Goal: Task Accomplishment & Management: Manage account settings

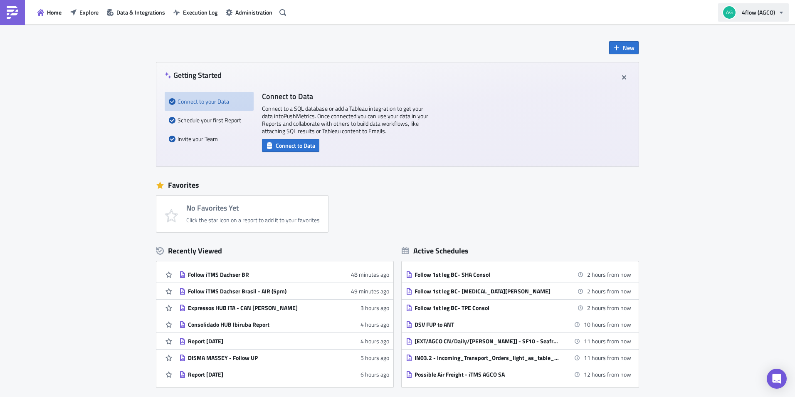
click at [750, 7] on button "4flow (AGCO)" at bounding box center [753, 12] width 71 height 18
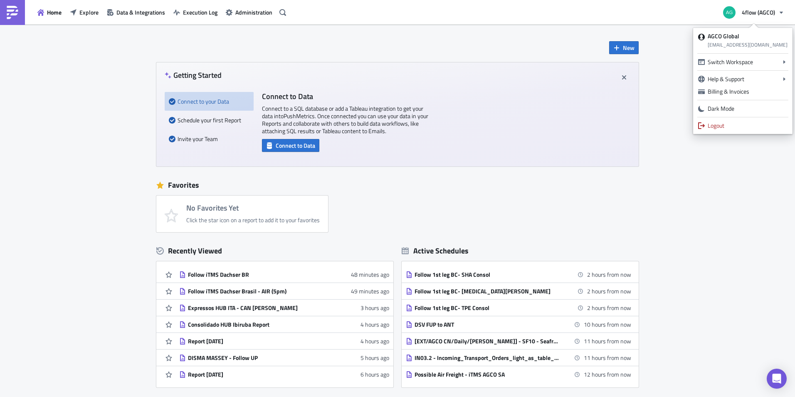
click at [700, 186] on div "New Getting Started Connect to your Data Schedule your first Report Invite your…" at bounding box center [397, 248] width 795 height 446
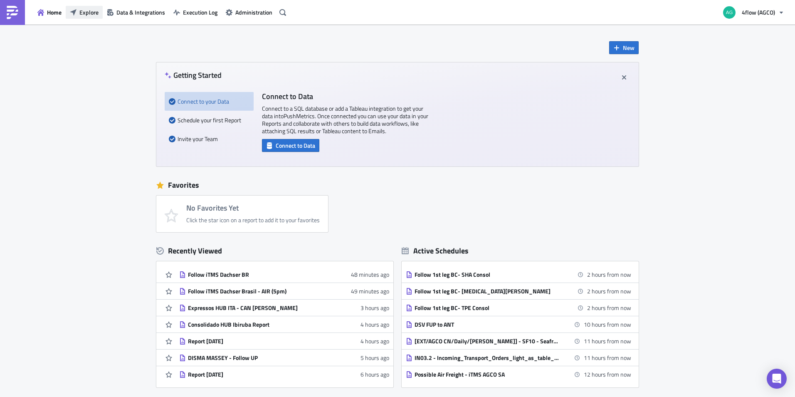
click at [94, 12] on span "Explore" at bounding box center [88, 12] width 19 height 9
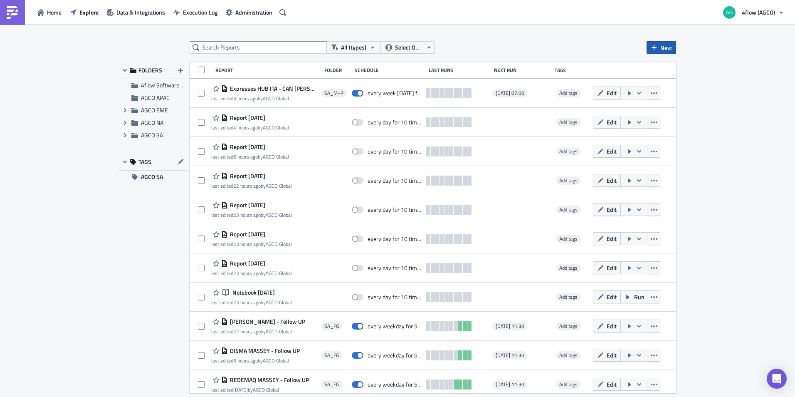
click at [663, 47] on span "New" at bounding box center [666, 47] width 12 height 9
click at [670, 72] on div "Report" at bounding box center [688, 68] width 55 height 8
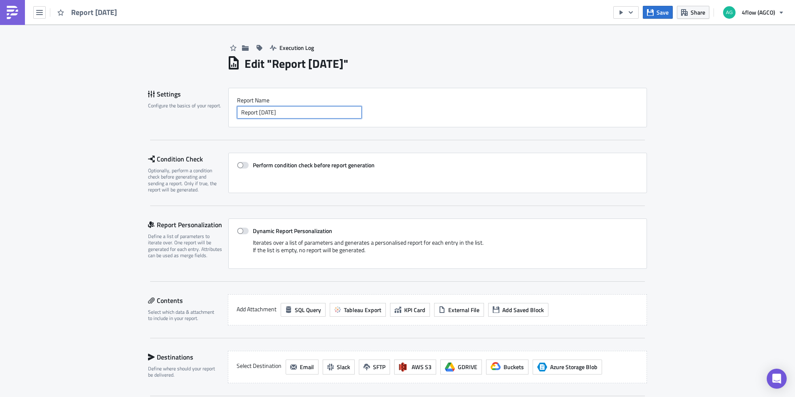
drag, startPoint x: 313, startPoint y: 114, endPoint x: 313, endPoint y: 132, distance: 17.5
click at [225, 117] on div "Settings Configure the basics of your report. Report Nam﻿e Report [DATE]" at bounding box center [397, 107] width 499 height 39
paste input "v"
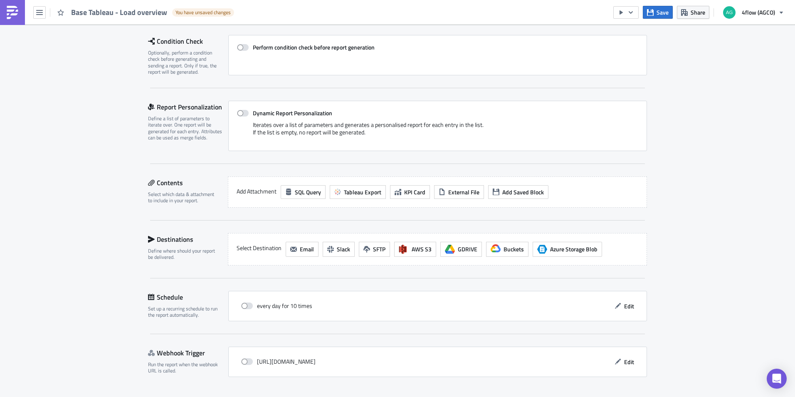
scroll to position [138, 0]
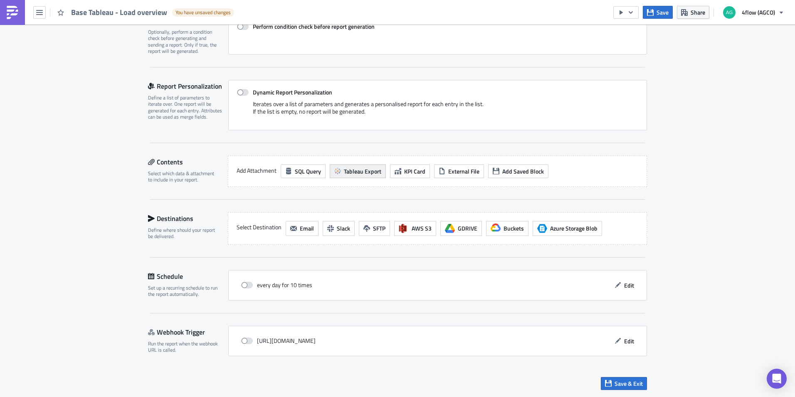
type input "Base Tableau - Load overview"
click at [339, 171] on button "Tableau Export" at bounding box center [358, 171] width 56 height 14
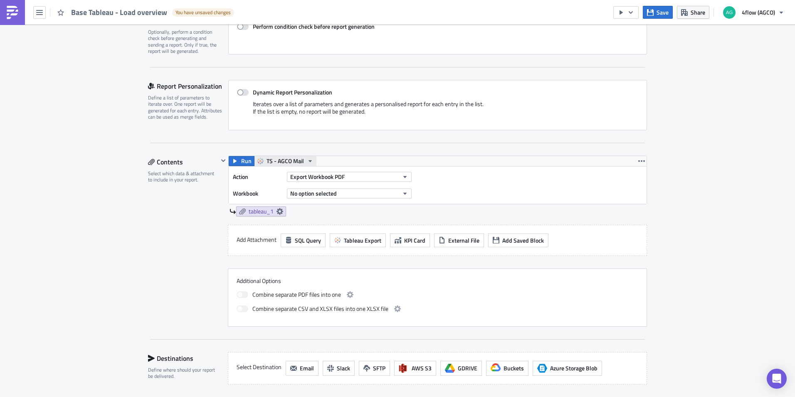
click at [307, 159] on icon "button" at bounding box center [310, 161] width 7 height 7
click at [281, 210] on div "TS - AGCO SA Mail" at bounding box center [294, 211] width 59 height 8
click at [402, 173] on icon "button" at bounding box center [405, 176] width 7 height 7
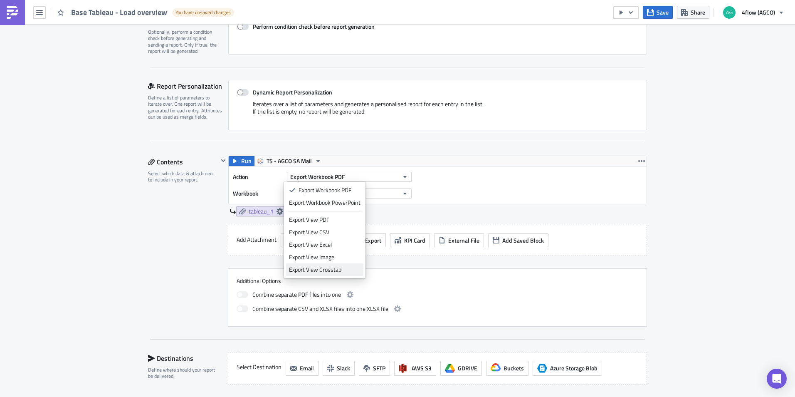
click at [315, 269] on div "Export View Crosstab" at bounding box center [325, 269] width 72 height 8
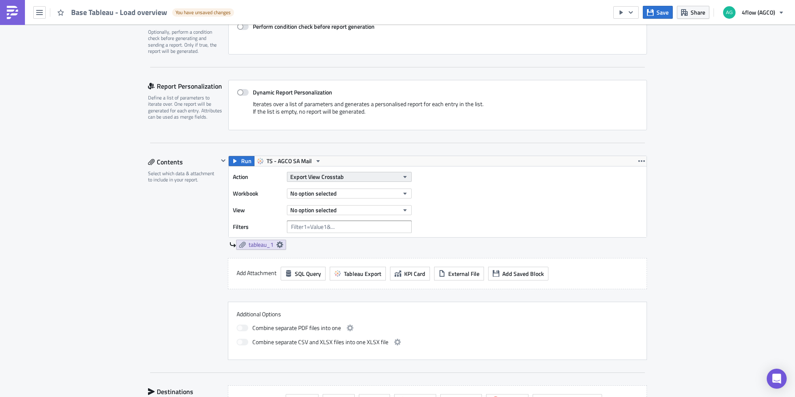
click at [328, 177] on span "Export View Crosstab" at bounding box center [317, 176] width 54 height 9
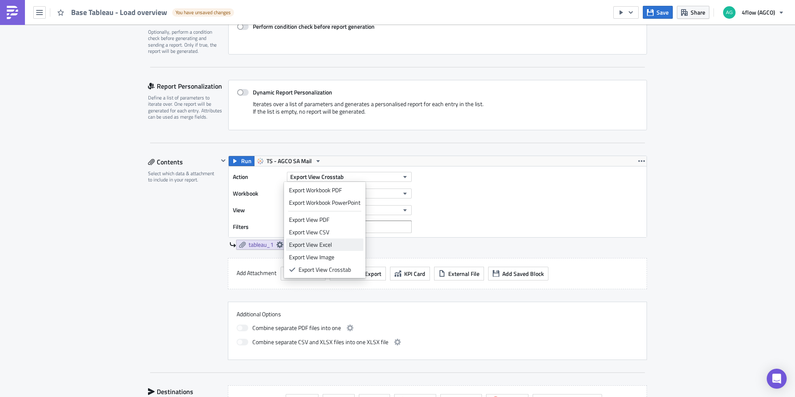
click at [320, 246] on div "Export View Excel" at bounding box center [325, 244] width 72 height 8
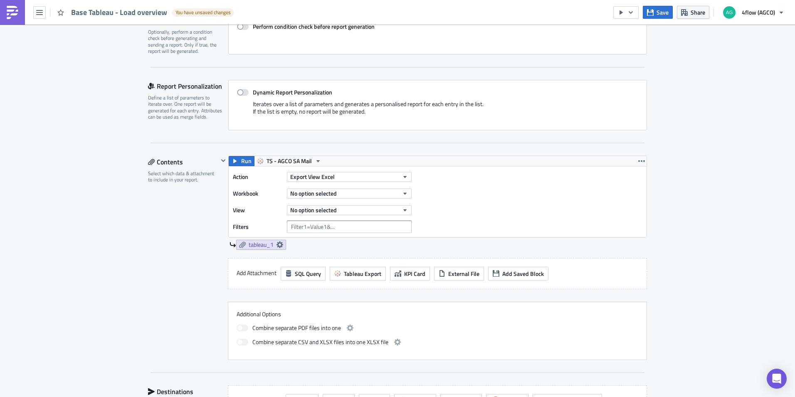
click at [600, 193] on div "Action Export View Excel Workbook No option selected View No option selected Fi…" at bounding box center [438, 201] width 418 height 71
click at [397, 195] on button "No option selected" at bounding box center [349, 193] width 125 height 10
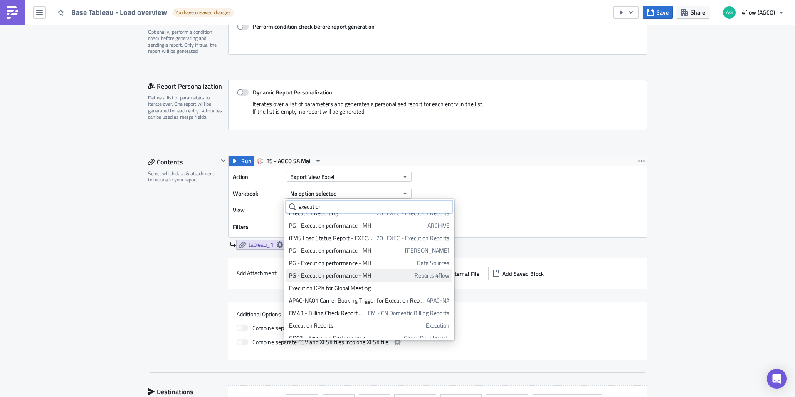
scroll to position [125, 0]
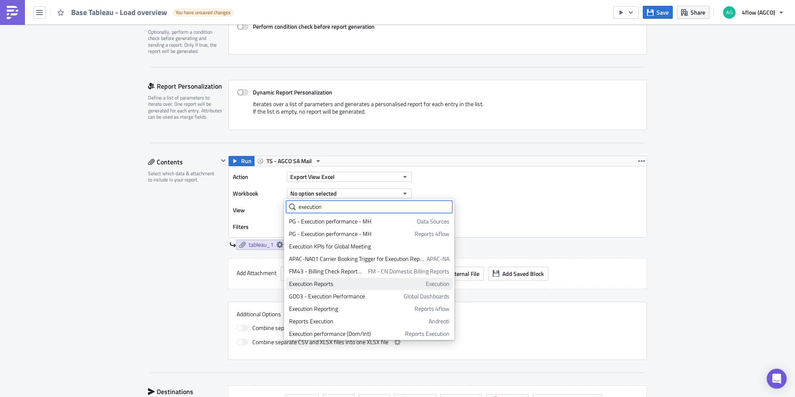
type input "execution"
click at [328, 285] on div "Execution Reports" at bounding box center [356, 283] width 134 height 8
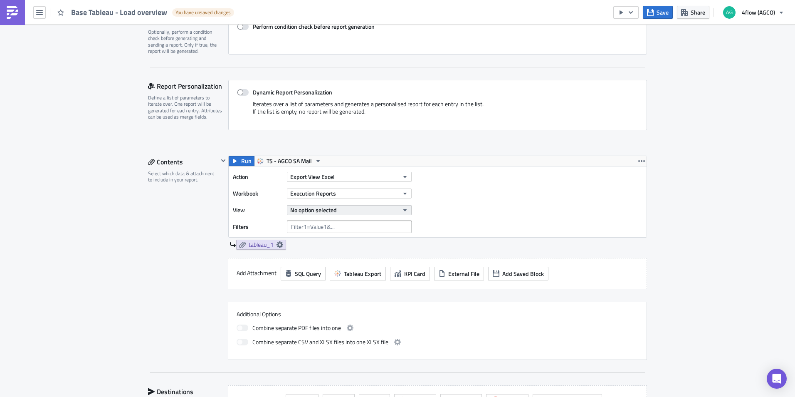
click at [405, 208] on icon "button" at bounding box center [405, 210] width 7 height 7
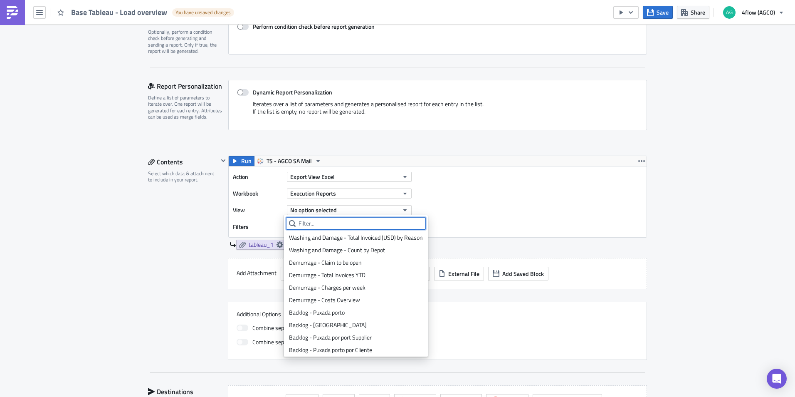
scroll to position [0, 0]
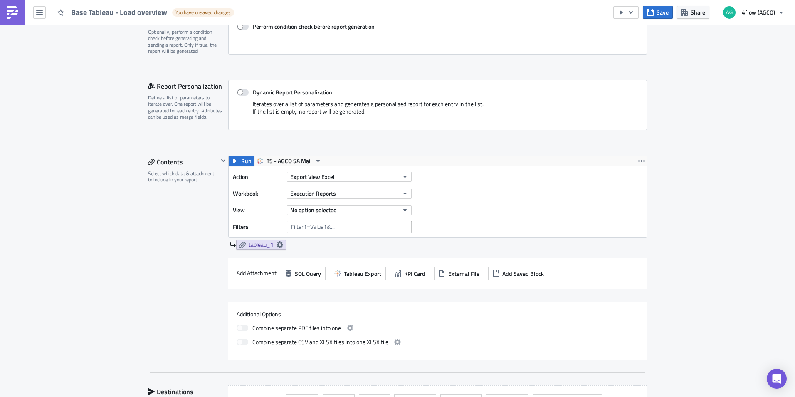
click at [498, 170] on div "Action Export View Excel Workbook Execution Reports View No option selected Fil…" at bounding box center [438, 201] width 418 height 71
click at [404, 192] on icon "button" at bounding box center [405, 193] width 7 height 7
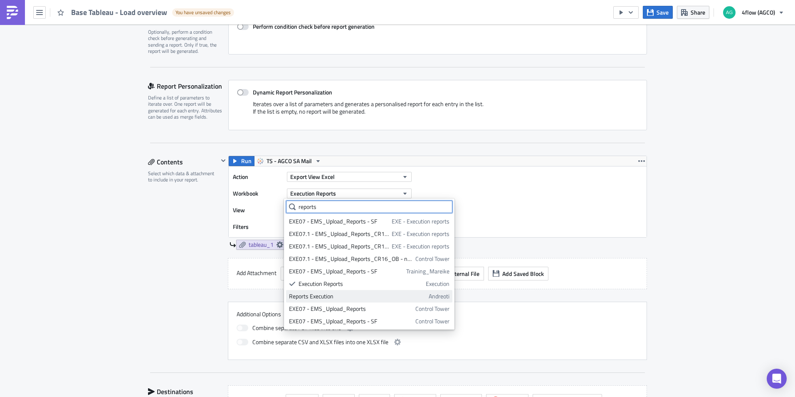
type input "reports"
click at [318, 293] on div "Reports Execution" at bounding box center [357, 296] width 137 height 8
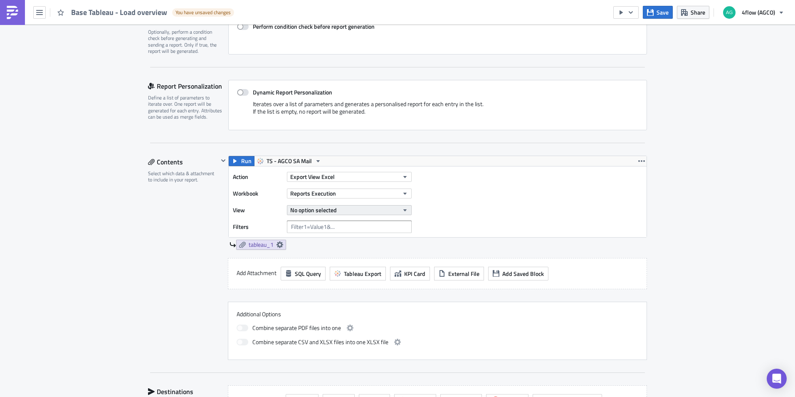
click at [357, 211] on button "No option selected" at bounding box center [349, 210] width 125 height 10
click at [508, 211] on div "Action Export View Excel Workbook Reports Execution View No option selected Fil…" at bounding box center [438, 201] width 418 height 71
click at [404, 208] on icon "button" at bounding box center [405, 210] width 7 height 7
click at [403, 210] on icon "button" at bounding box center [404, 210] width 3 height 2
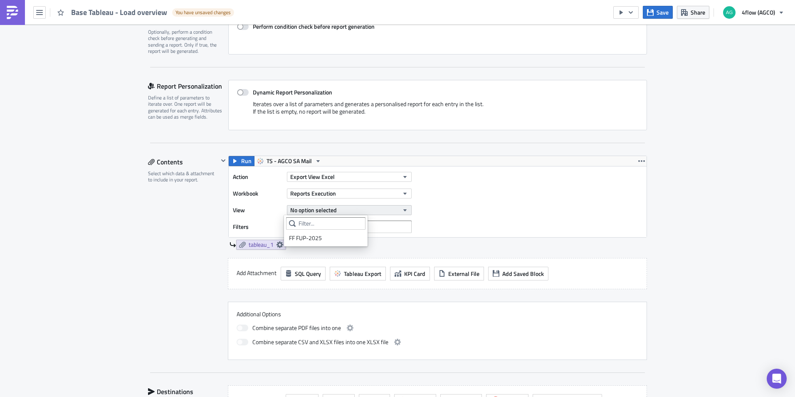
click at [403, 210] on icon "button" at bounding box center [404, 210] width 3 height 2
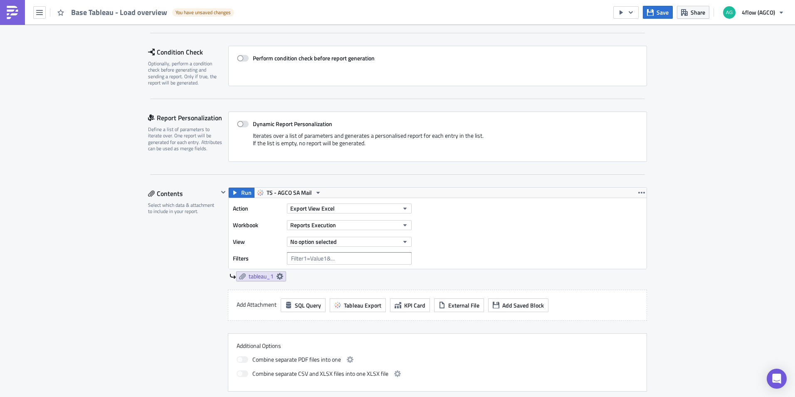
scroll to position [125, 0]
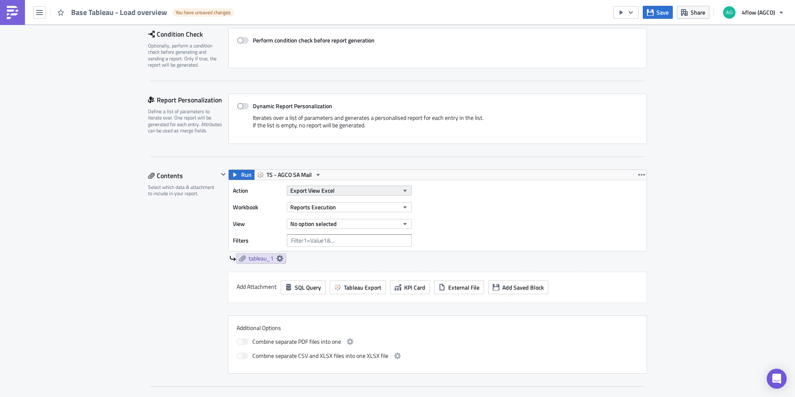
click at [328, 192] on span "Export View Excel" at bounding box center [312, 190] width 44 height 9
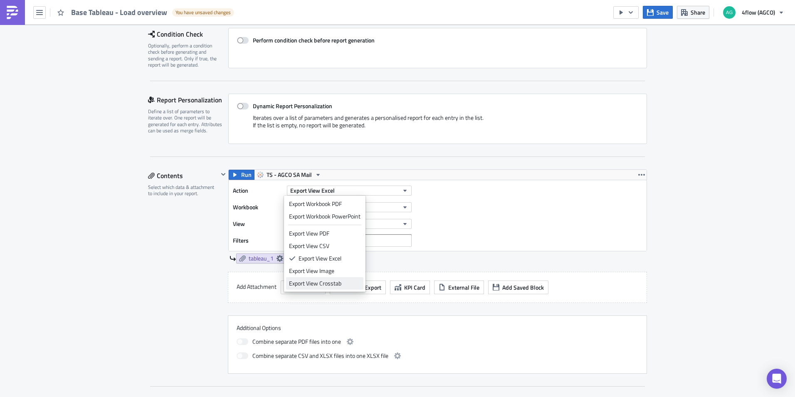
click at [317, 284] on div "Export View Crosstab" at bounding box center [325, 283] width 72 height 8
click at [337, 223] on button "No option selected" at bounding box center [349, 224] width 125 height 10
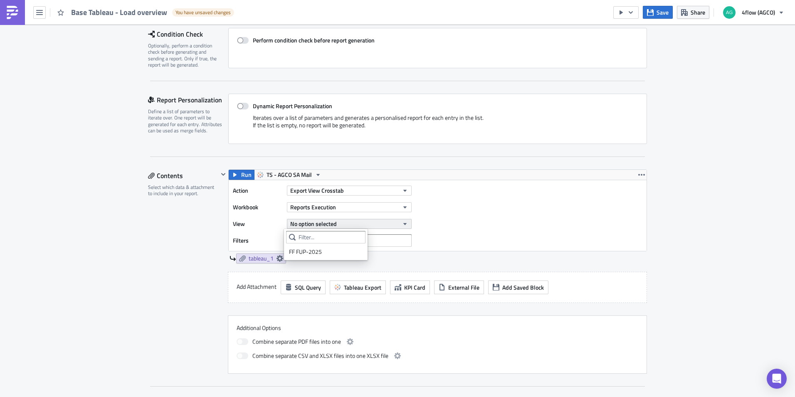
click at [337, 223] on button "No option selected" at bounding box center [349, 224] width 125 height 10
click at [338, 225] on button "No option selected" at bounding box center [349, 224] width 125 height 10
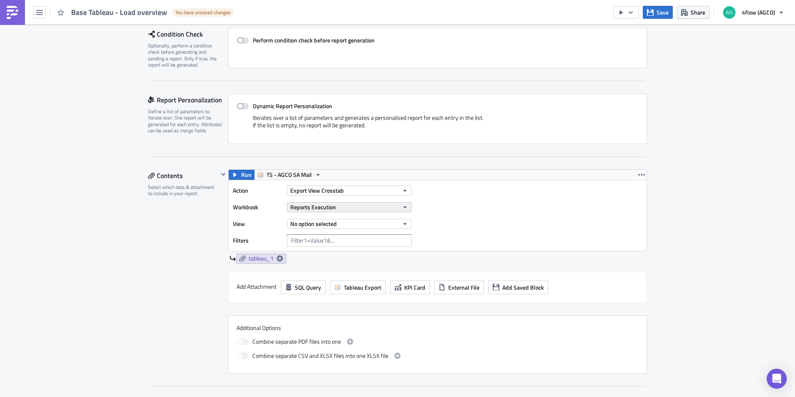
click at [334, 207] on button "Reports Execution" at bounding box center [349, 207] width 125 height 10
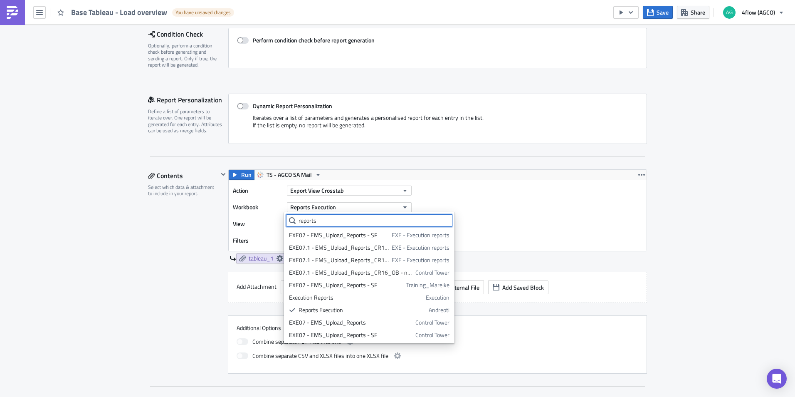
drag, startPoint x: 331, startPoint y: 222, endPoint x: 287, endPoint y: 215, distance: 44.2
click at [275, 218] on body "Base Tableau - Load overview You have unsaved changes Save Share 4flow (AGCO) E…" at bounding box center [397, 199] width 795 height 398
paste input "[4flow.Execution] TOs Overview"
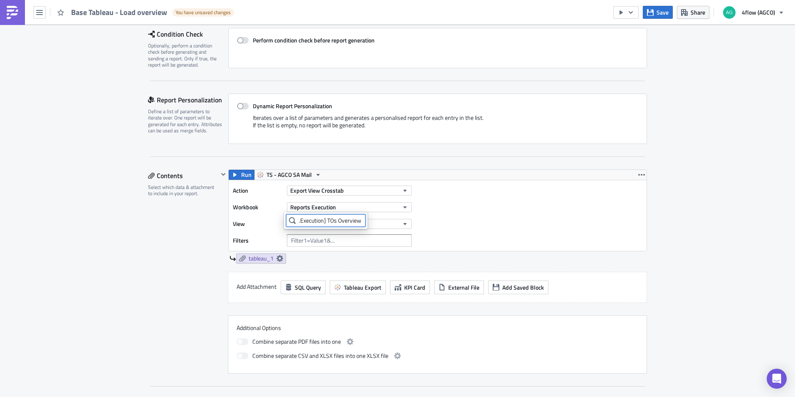
scroll to position [0, 0]
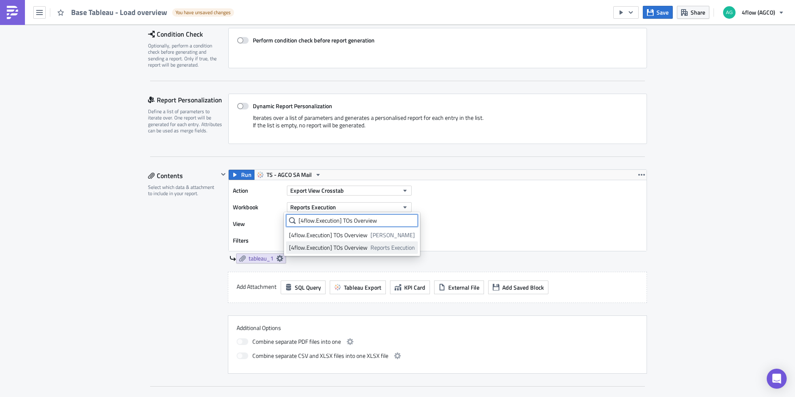
type input "[4flow.Execution] TOs Overview"
click at [321, 247] on div "[4flow.Execution] TOs Overview" at bounding box center [328, 247] width 79 height 8
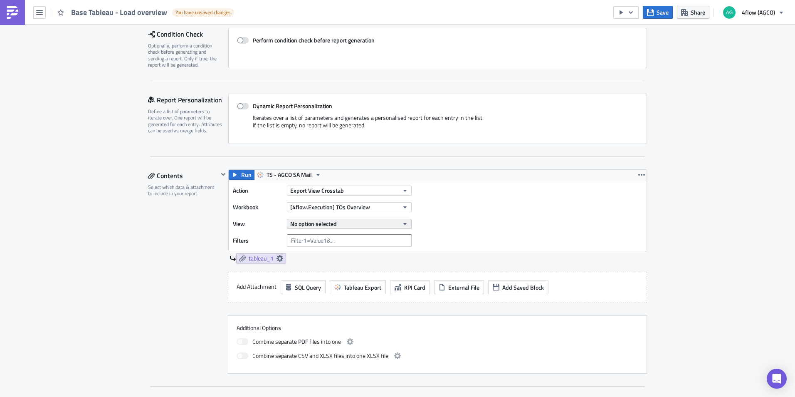
click at [403, 221] on icon "button" at bounding box center [405, 223] width 7 height 7
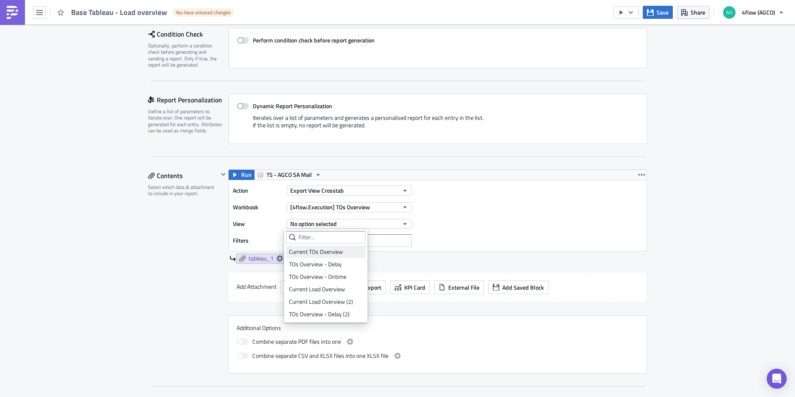
click at [322, 251] on div "Current TOs Overview" at bounding box center [326, 251] width 74 height 8
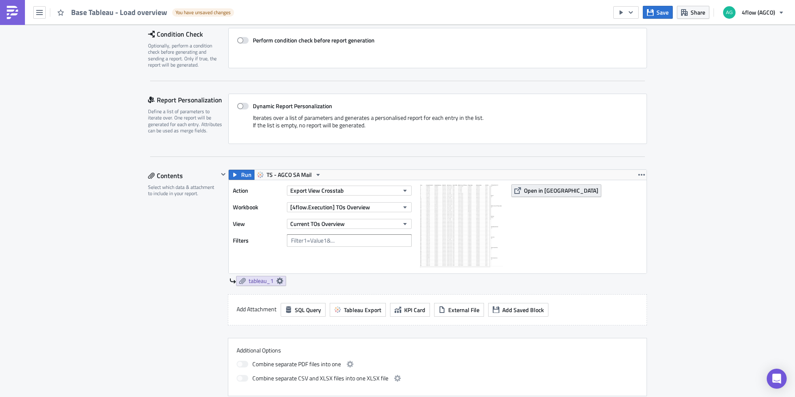
click at [529, 191] on span "Open in [GEOGRAPHIC_DATA]" at bounding box center [561, 190] width 74 height 9
click at [370, 224] on button "Current TOs Overview" at bounding box center [349, 224] width 125 height 10
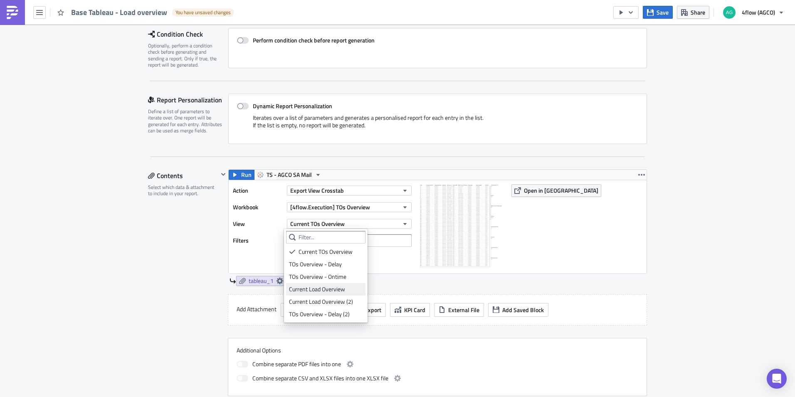
click at [330, 286] on div "Current Load Overview" at bounding box center [326, 289] width 74 height 8
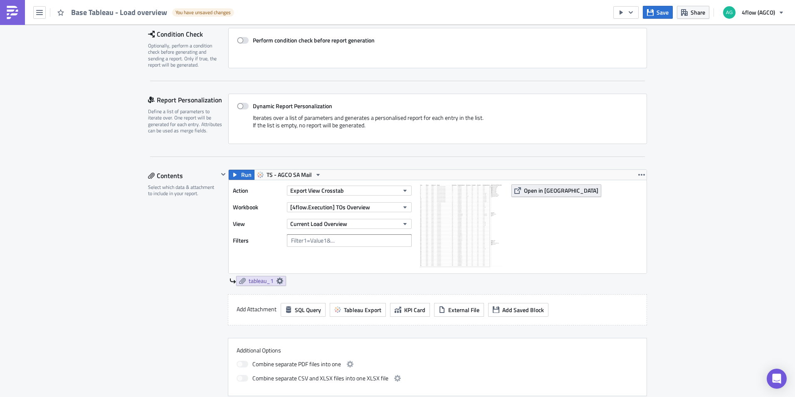
click at [536, 188] on span "Open in [GEOGRAPHIC_DATA]" at bounding box center [561, 190] width 74 height 9
click at [271, 283] on link "tableau_1" at bounding box center [261, 281] width 50 height 10
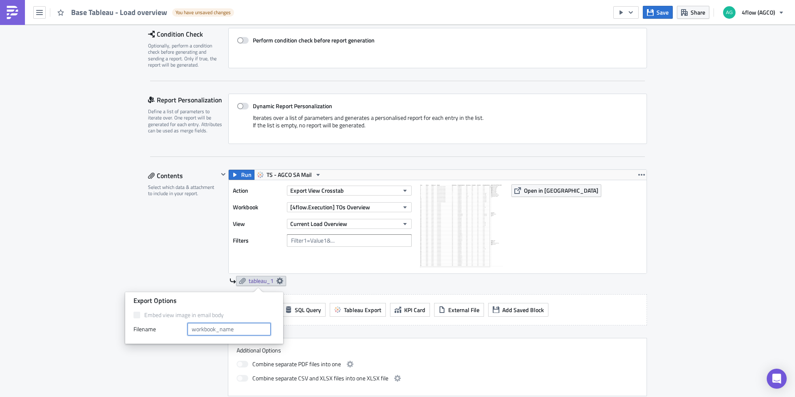
click at [216, 330] on input "text" at bounding box center [229, 329] width 83 height 12
type input "Current Load Overview"
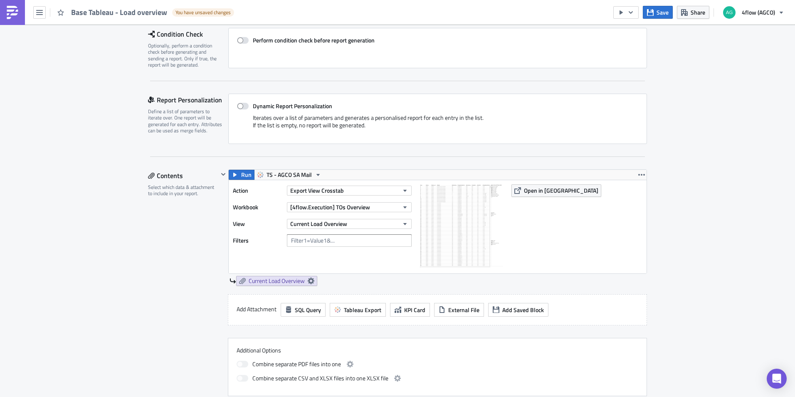
click at [702, 266] on div "Execution Log Edit " Base Tableau - Load overview " Draft Settings Configure th…" at bounding box center [397, 253] width 795 height 707
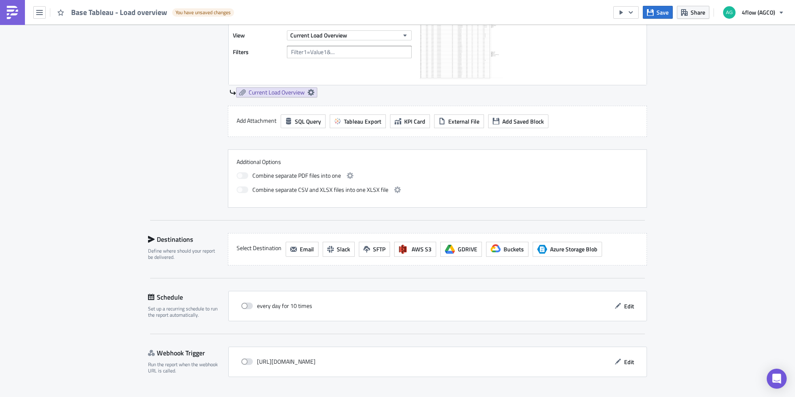
scroll to position [334, 0]
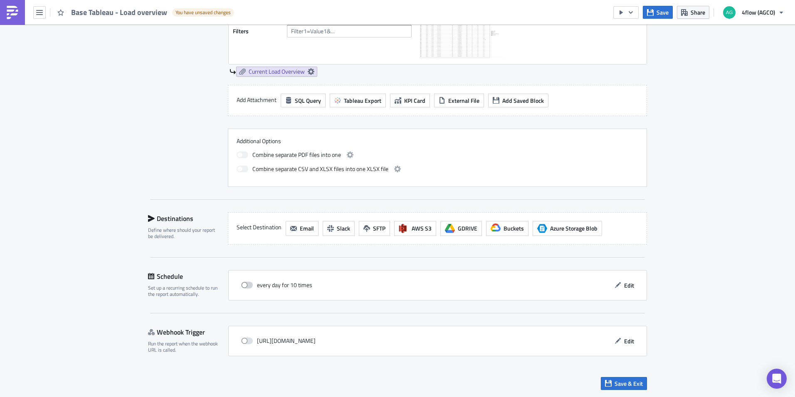
click at [246, 285] on span at bounding box center [247, 284] width 12 height 7
click at [246, 285] on input "checkbox" at bounding box center [245, 284] width 5 height 5
checkbox input "true"
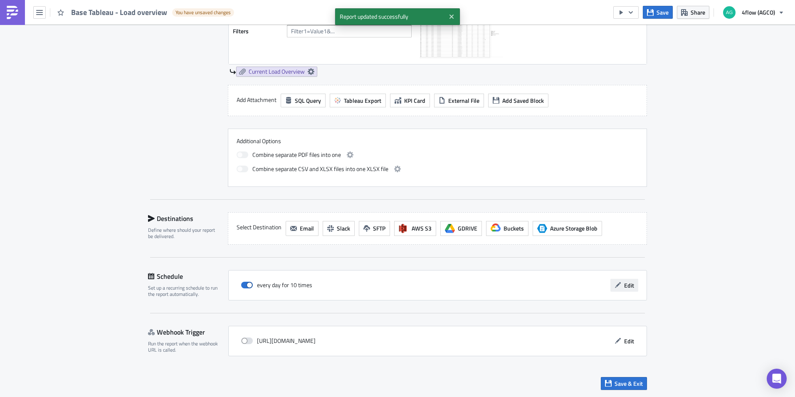
click at [627, 286] on span "Edit" at bounding box center [629, 285] width 10 height 9
click at [626, 285] on span "Edit" at bounding box center [629, 285] width 10 height 9
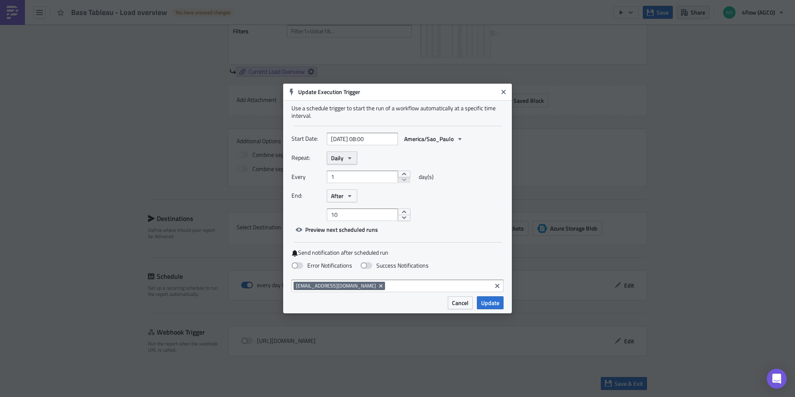
click at [353, 157] on icon "button" at bounding box center [349, 158] width 7 height 7
click at [344, 194] on div "Weekly" at bounding box center [366, 197] width 69 height 8
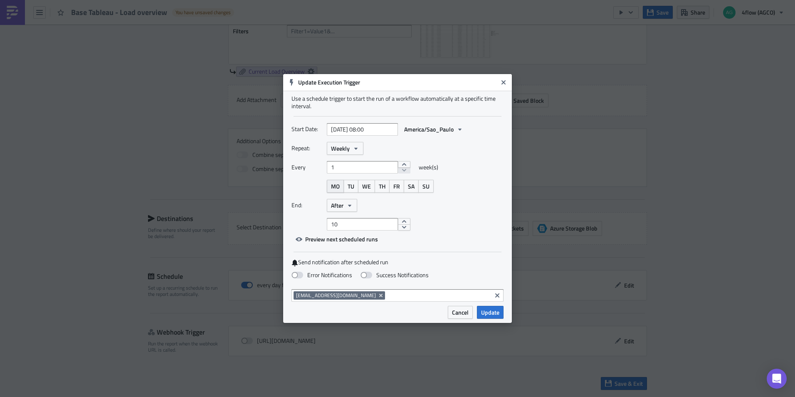
click at [336, 187] on span "MO" at bounding box center [335, 186] width 9 height 9
click at [350, 184] on span "TU" at bounding box center [351, 186] width 7 height 9
click at [373, 186] on button "WE" at bounding box center [366, 186] width 17 height 13
click at [387, 185] on button "TH" at bounding box center [382, 186] width 15 height 13
click at [395, 186] on span "FR" at bounding box center [396, 186] width 7 height 9
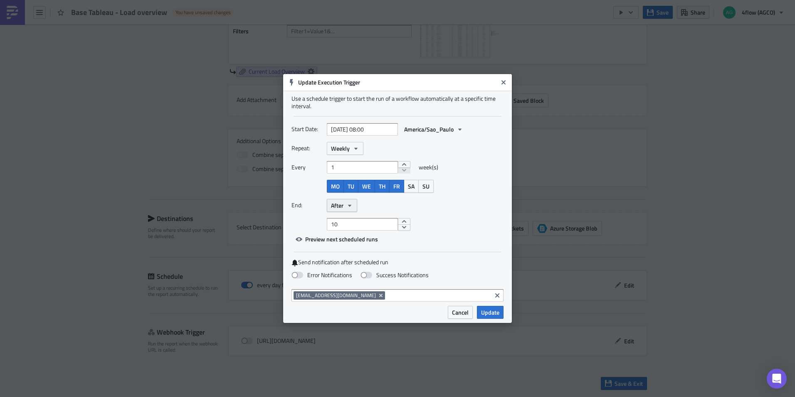
click at [351, 206] on icon "button" at bounding box center [349, 205] width 7 height 7
click at [340, 221] on div "Never" at bounding box center [366, 220] width 69 height 8
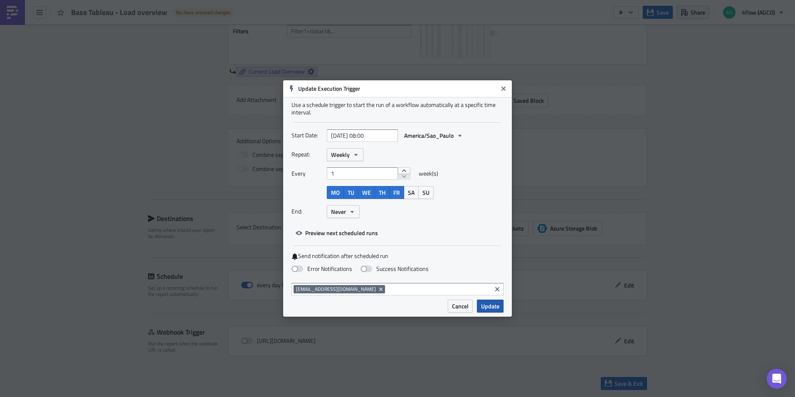
click at [496, 303] on span "Update" at bounding box center [490, 305] width 18 height 9
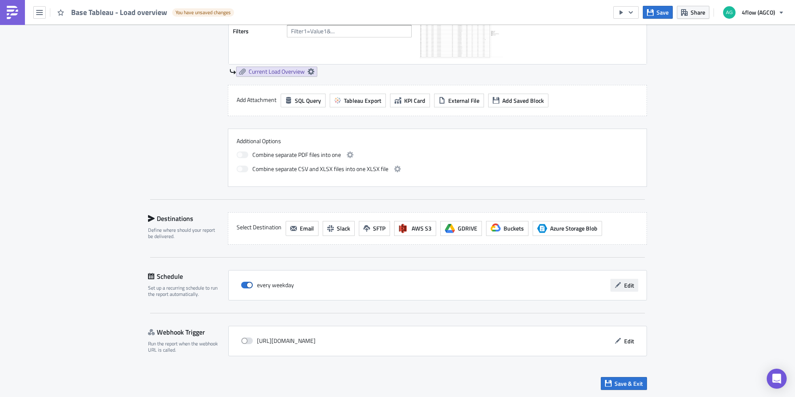
click at [625, 286] on span "Edit" at bounding box center [629, 285] width 10 height 9
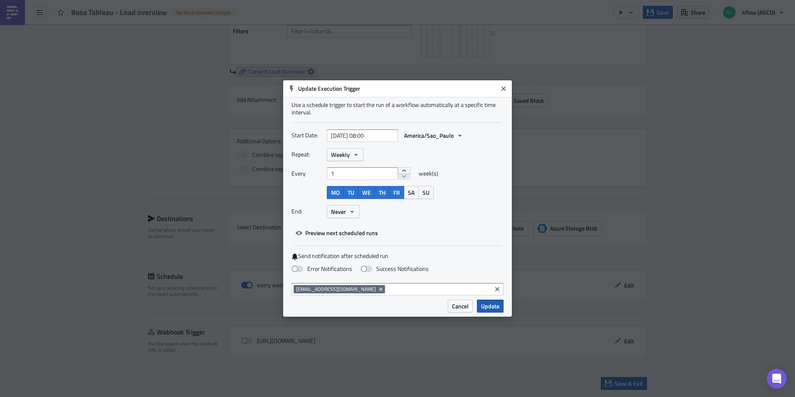
click at [502, 307] on button "Update" at bounding box center [490, 305] width 27 height 13
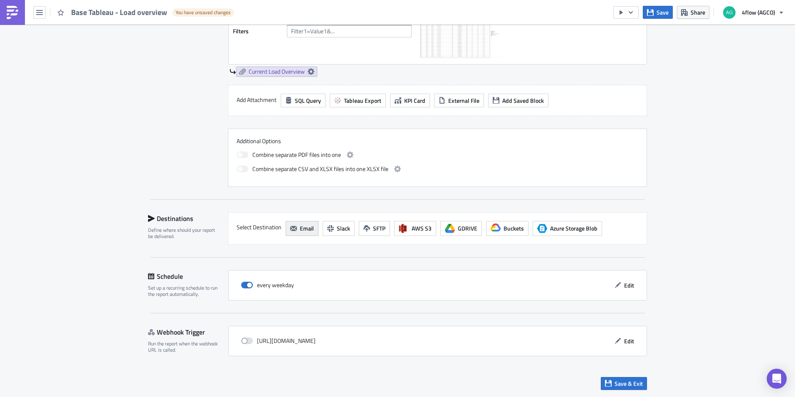
click at [300, 229] on span "Email" at bounding box center [307, 228] width 14 height 9
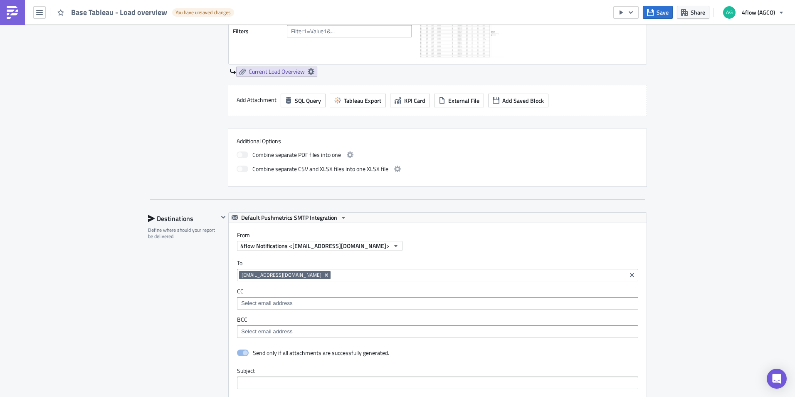
scroll to position [0, 0]
click at [308, 304] on input at bounding box center [437, 303] width 396 height 8
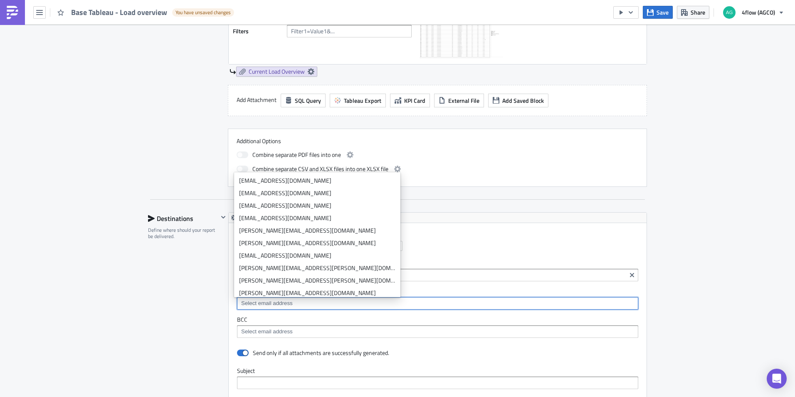
click at [682, 277] on div "Execution Log Edit " Base Tableau - Load overview " Draft Settings Configure th…" at bounding box center [397, 211] width 795 height 1041
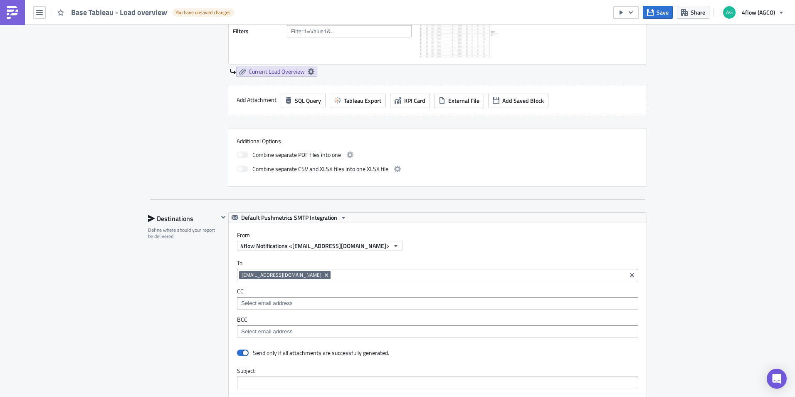
click at [346, 278] on input at bounding box center [478, 275] width 291 height 8
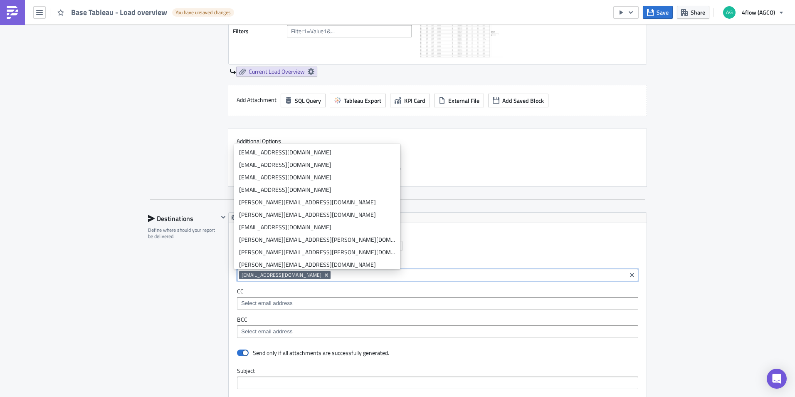
click at [504, 276] on input at bounding box center [478, 275] width 291 height 8
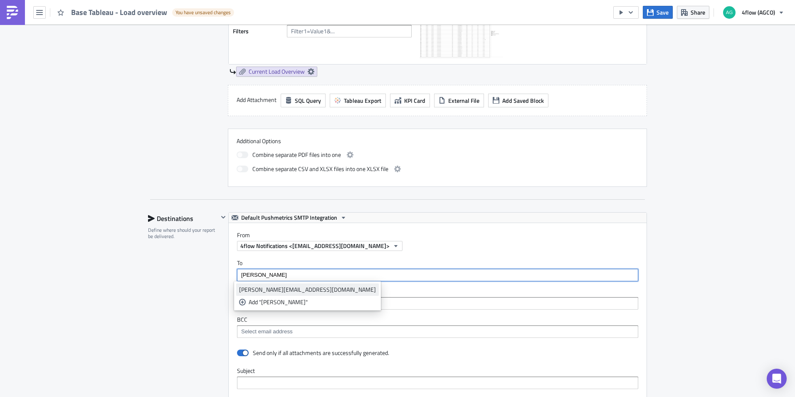
type input "[PERSON_NAME]"
click at [261, 288] on div "[PERSON_NAME][EMAIL_ADDRESS][DOMAIN_NAME]" at bounding box center [307, 289] width 137 height 8
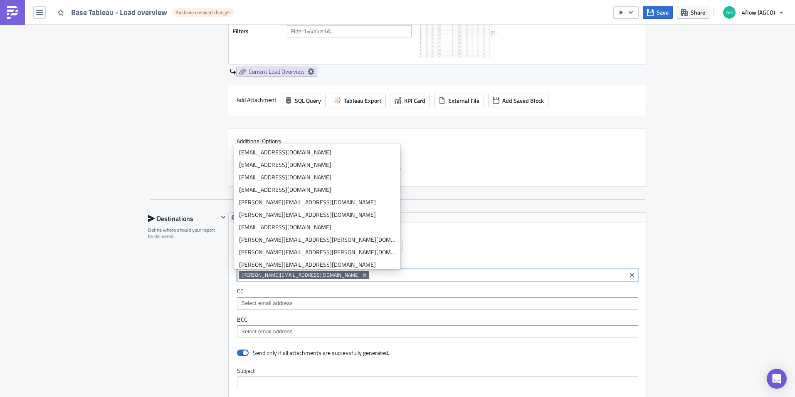
click at [371, 274] on input at bounding box center [497, 275] width 253 height 8
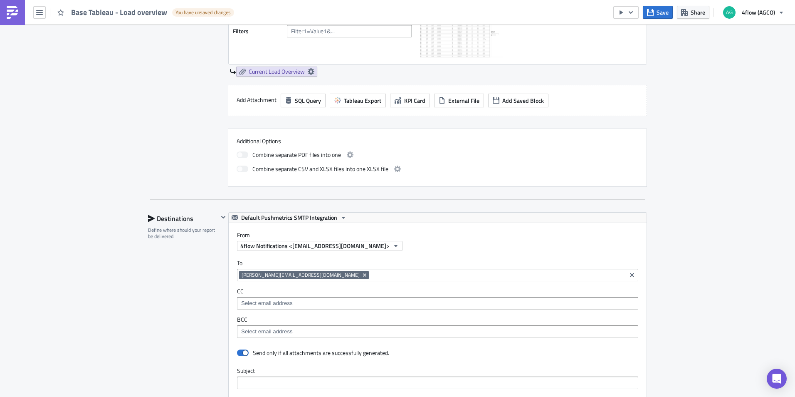
click at [371, 276] on input at bounding box center [497, 275] width 253 height 8
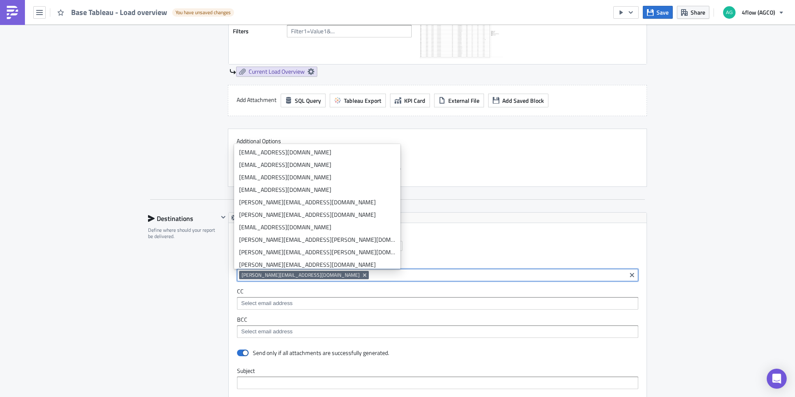
click at [716, 248] on div "Execution Log Edit " Base Tableau - Load overview " Draft Settings Configure th…" at bounding box center [397, 211] width 795 height 1041
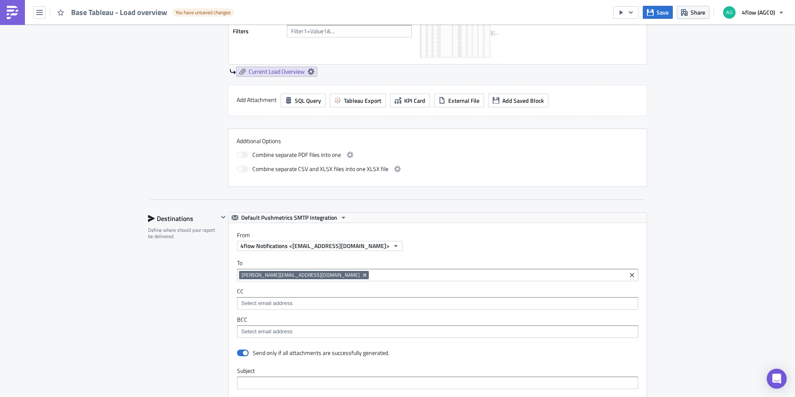
click at [371, 275] on input at bounding box center [497, 275] width 253 height 8
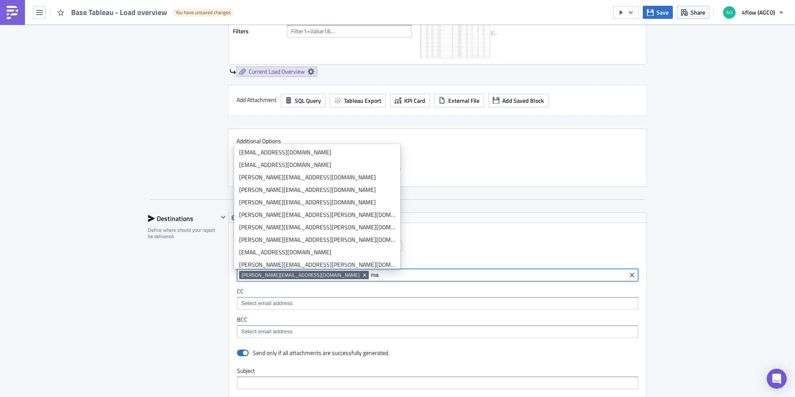
type input "m"
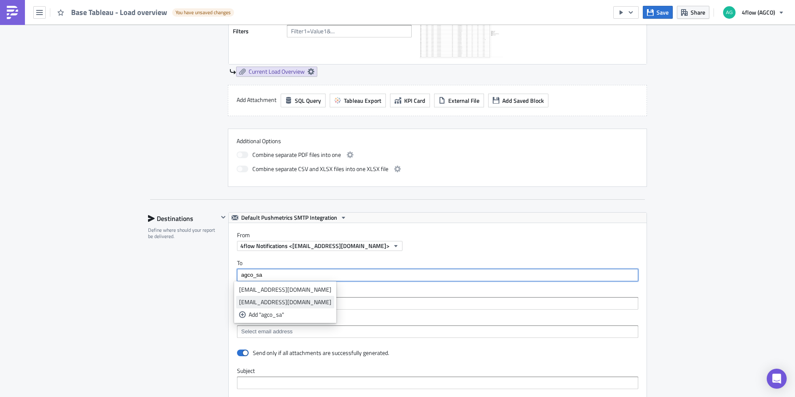
type input "agco_sa"
click at [325, 305] on div "[EMAIL_ADDRESS][DOMAIN_NAME]" at bounding box center [285, 302] width 92 height 8
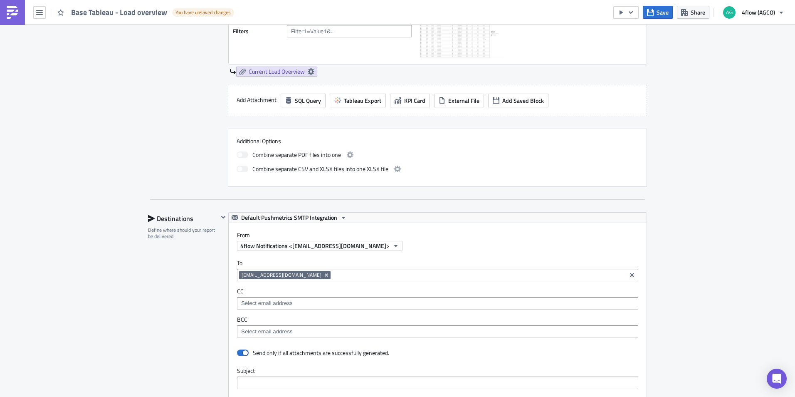
click at [676, 221] on div "Execution Log Edit " Base Tableau - Load overview " Draft Settings Configure th…" at bounding box center [397, 211] width 795 height 1041
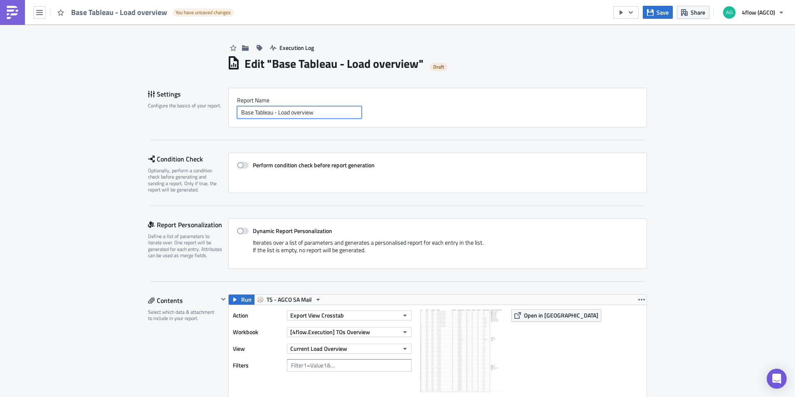
drag, startPoint x: 312, startPoint y: 110, endPoint x: 178, endPoint y: 109, distance: 133.5
click at [178, 109] on div "Settings Configure the basics of your report. Report Nam﻿e Base Tableau - Load …" at bounding box center [397, 107] width 499 height 39
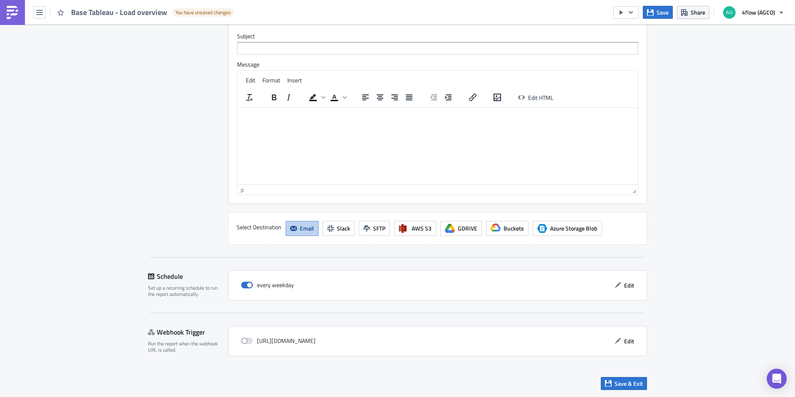
scroll to position [502, 0]
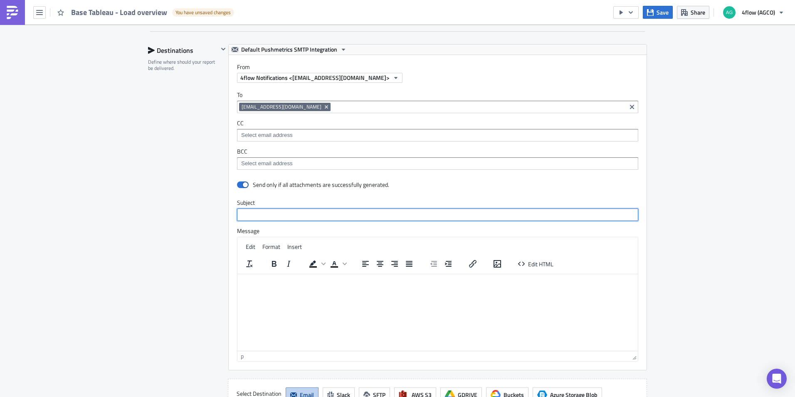
click at [271, 217] on input "text" at bounding box center [437, 214] width 401 height 12
paste input "Base Tableau - Load overview"
type input "Base Tableau - Load overview"
click at [299, 287] on html at bounding box center [437, 280] width 400 height 13
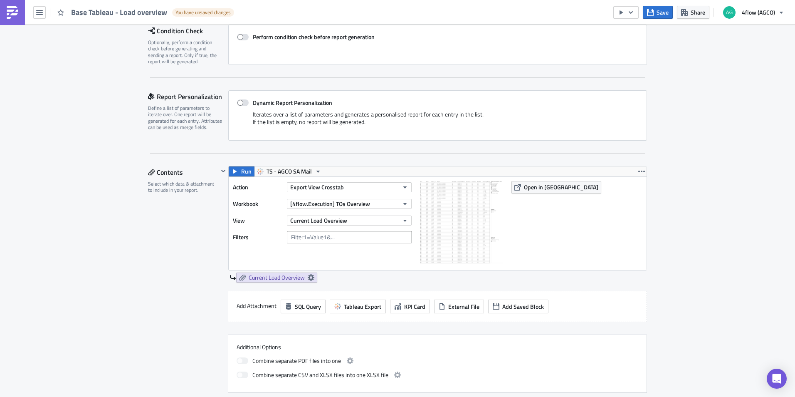
scroll to position [0, 0]
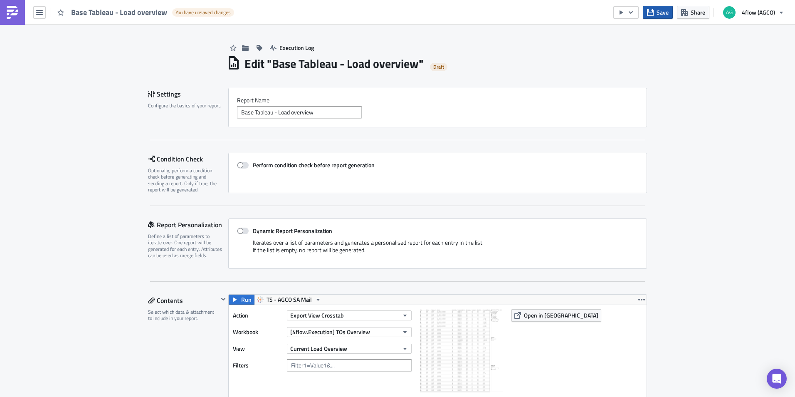
click at [656, 10] on button "Save" at bounding box center [658, 12] width 30 height 13
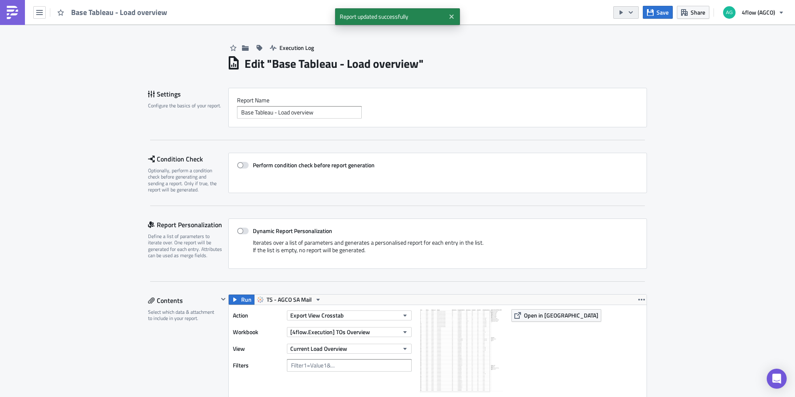
click at [632, 13] on icon "button" at bounding box center [631, 12] width 4 height 2
click at [631, 35] on div "Send Just to Me" at bounding box center [651, 33] width 65 height 8
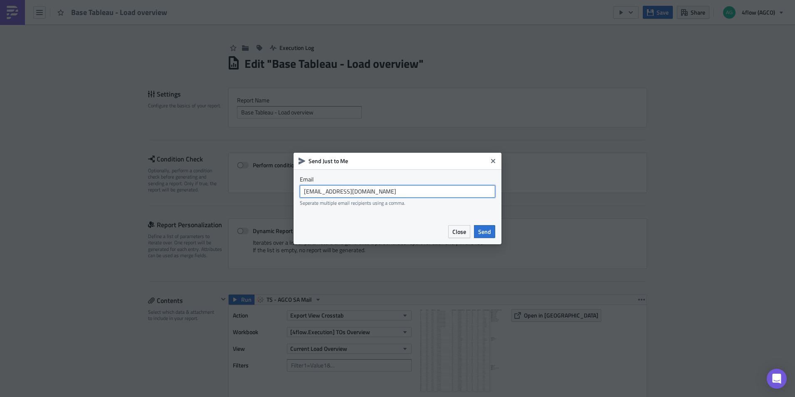
drag, startPoint x: 406, startPoint y: 189, endPoint x: 212, endPoint y: 190, distance: 193.7
click at [213, 190] on div "Send Just to Me Email [EMAIL_ADDRESS][DOMAIN_NAME] Seperate multiple email reci…" at bounding box center [397, 198] width 795 height 397
type input "[PERSON_NAME][EMAIL_ADDRESS][DOMAIN_NAME]"
click at [483, 233] on span "Send" at bounding box center [484, 231] width 13 height 9
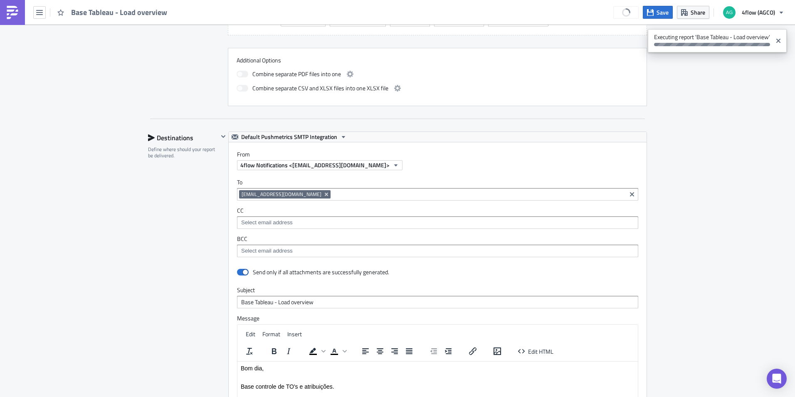
scroll to position [499, 0]
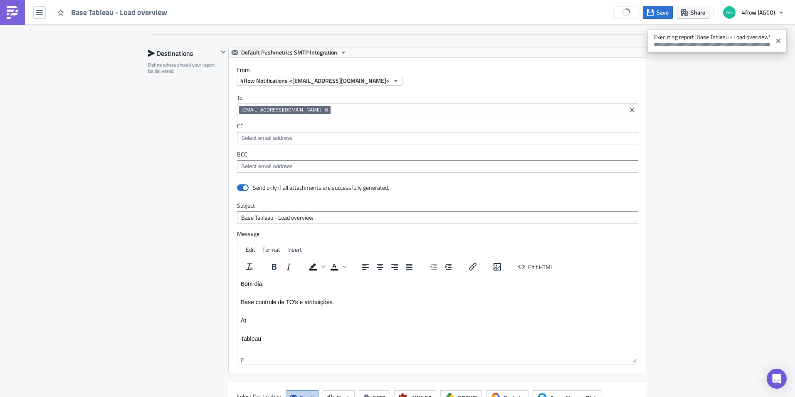
click at [397, 111] on input at bounding box center [478, 110] width 291 height 8
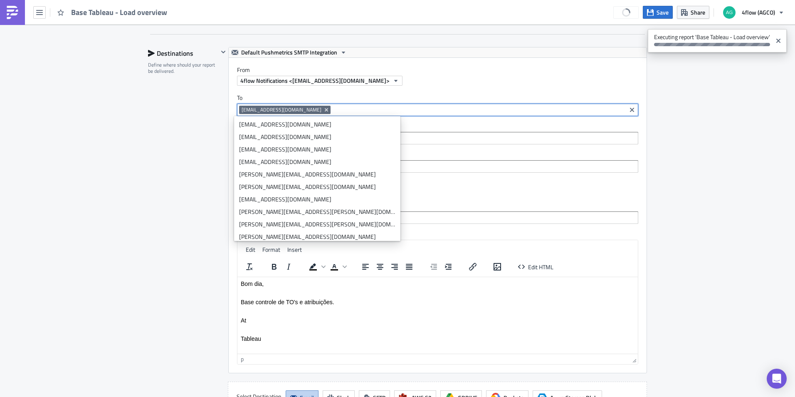
click at [738, 109] on div "Execution Log Edit " Base Tableau - Load overview " Settings Configure the basi…" at bounding box center [397, 46] width 795 height 1041
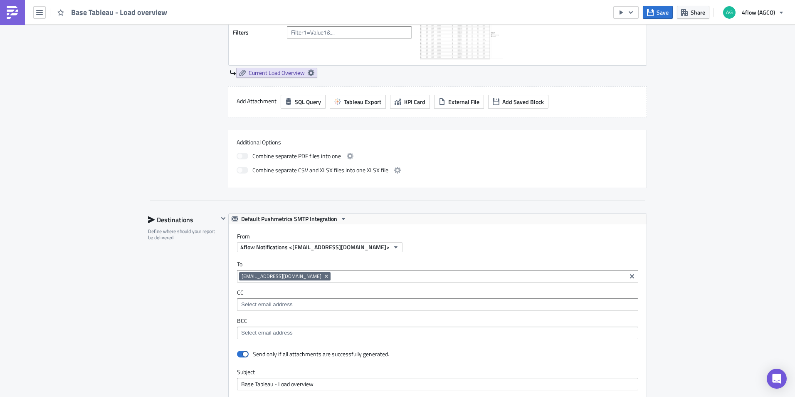
scroll to position [83, 0]
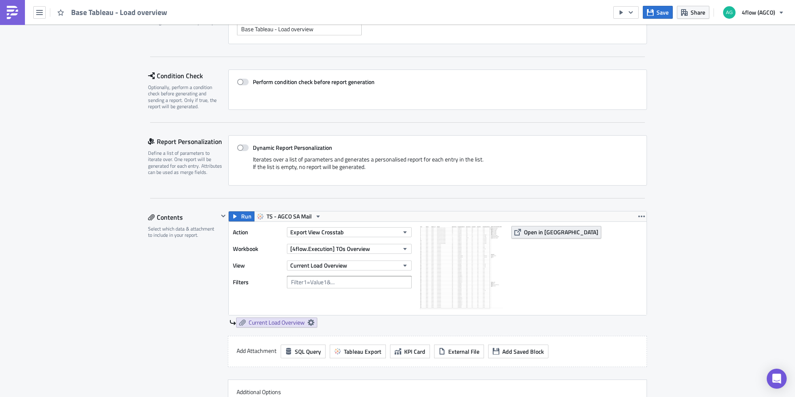
click at [547, 232] on span "Open in [GEOGRAPHIC_DATA]" at bounding box center [561, 231] width 74 height 9
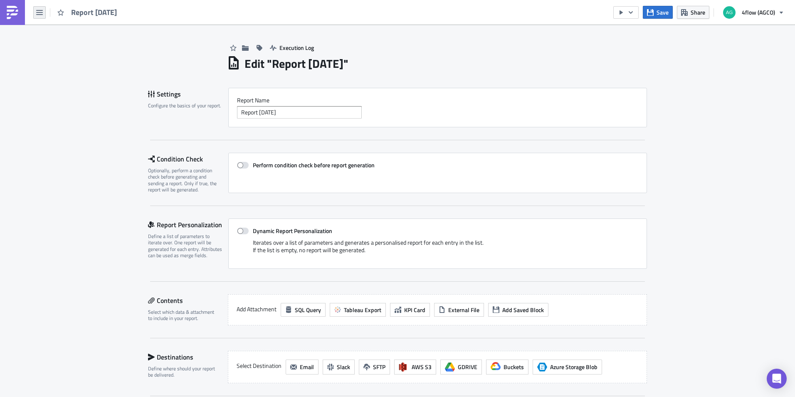
click at [37, 15] on icon "button" at bounding box center [39, 12] width 7 height 7
click at [57, 44] on div "Home" at bounding box center [75, 46] width 55 height 8
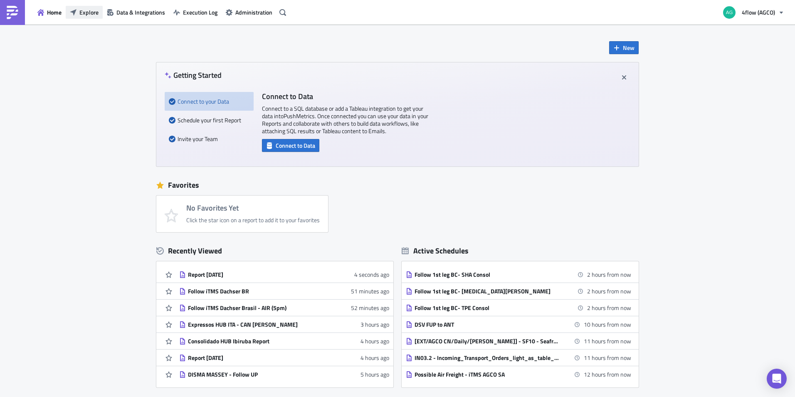
click at [93, 12] on span "Explore" at bounding box center [88, 12] width 19 height 9
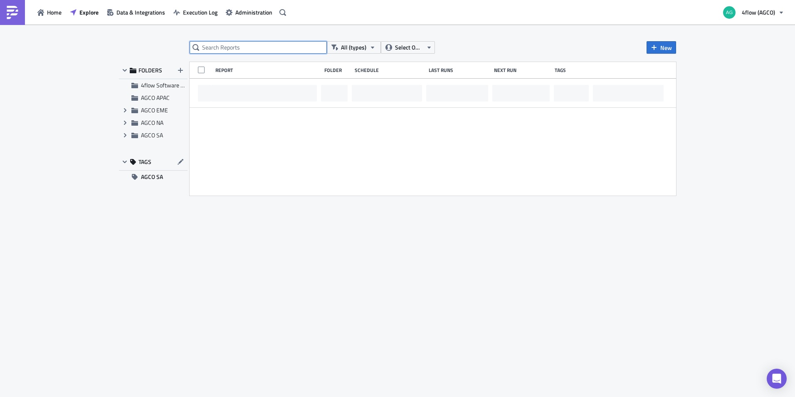
click at [246, 49] on input "text" at bounding box center [258, 47] width 137 height 12
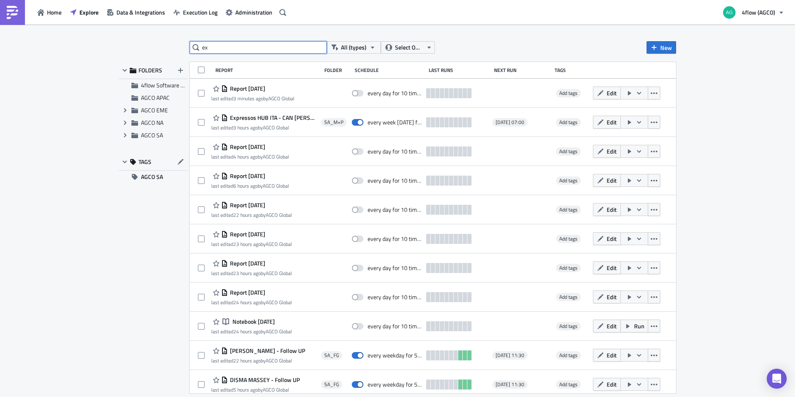
type input "e"
type input "x"
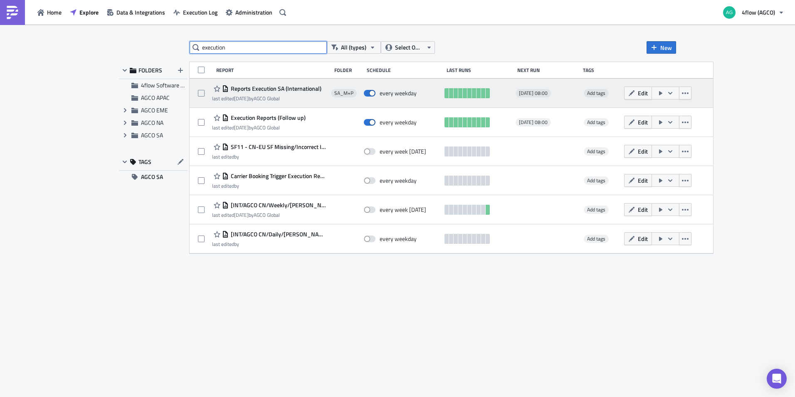
type input "execution"
click at [271, 88] on span "Reports Execution SA (International)" at bounding box center [275, 88] width 93 height 7
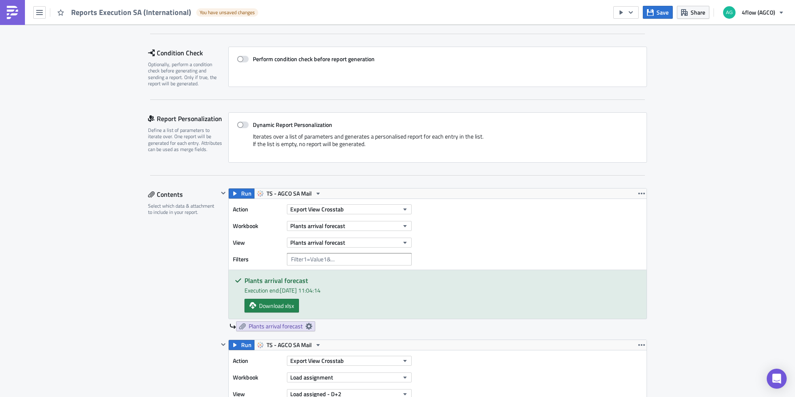
scroll to position [125, 0]
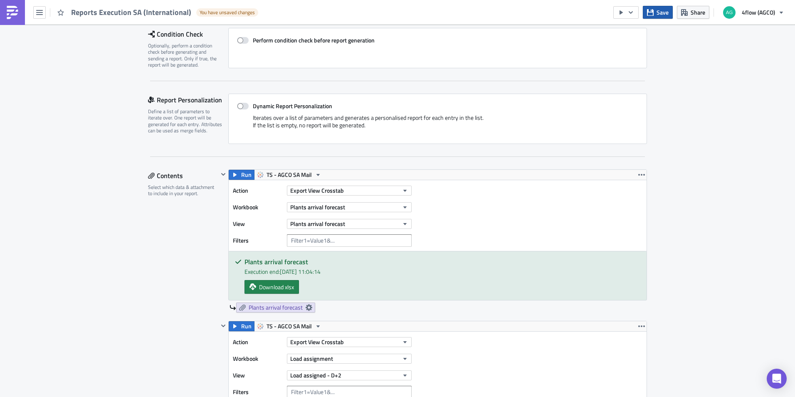
click at [656, 11] on button "Save" at bounding box center [658, 12] width 30 height 13
